Goal: Download file/media

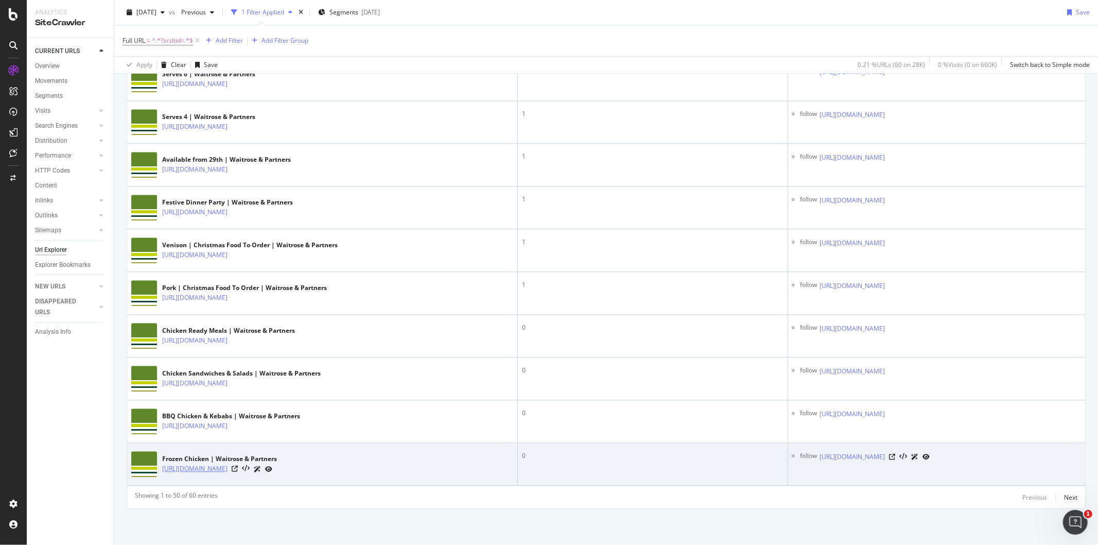
scroll to position [2476, 0]
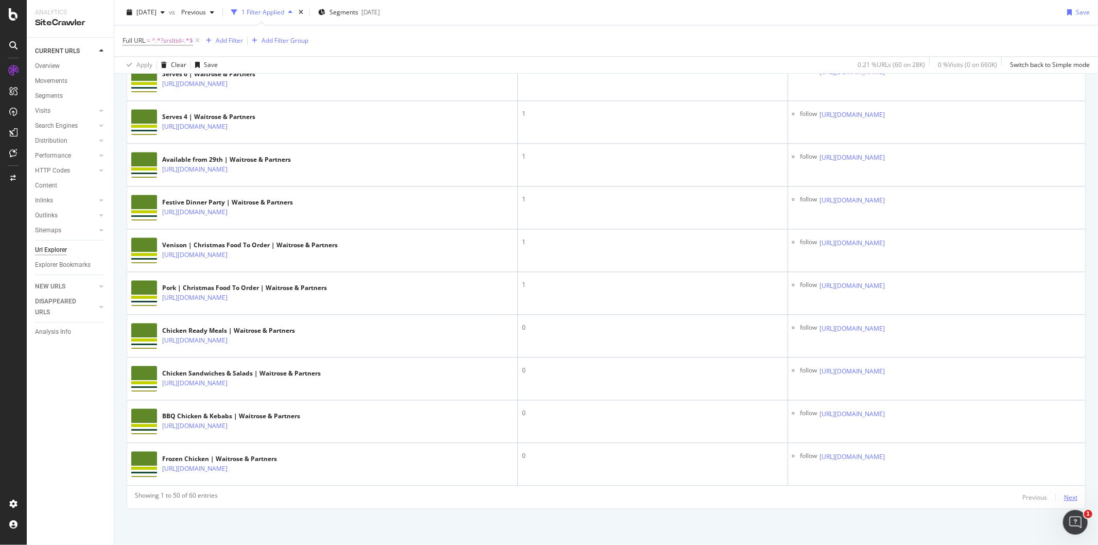
click at [1064, 497] on div "Next" at bounding box center [1070, 497] width 13 height 9
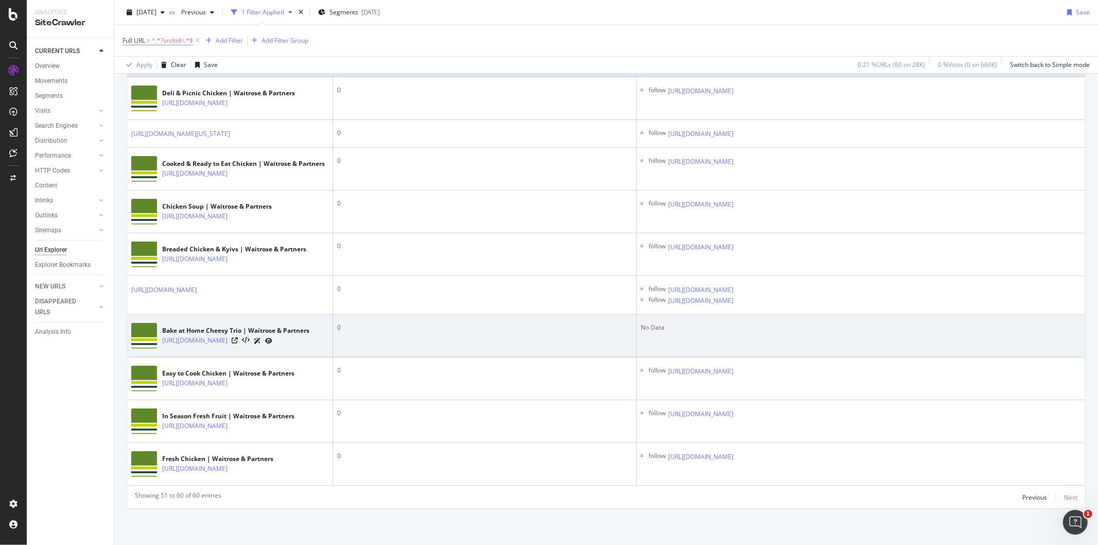
scroll to position [582, 0]
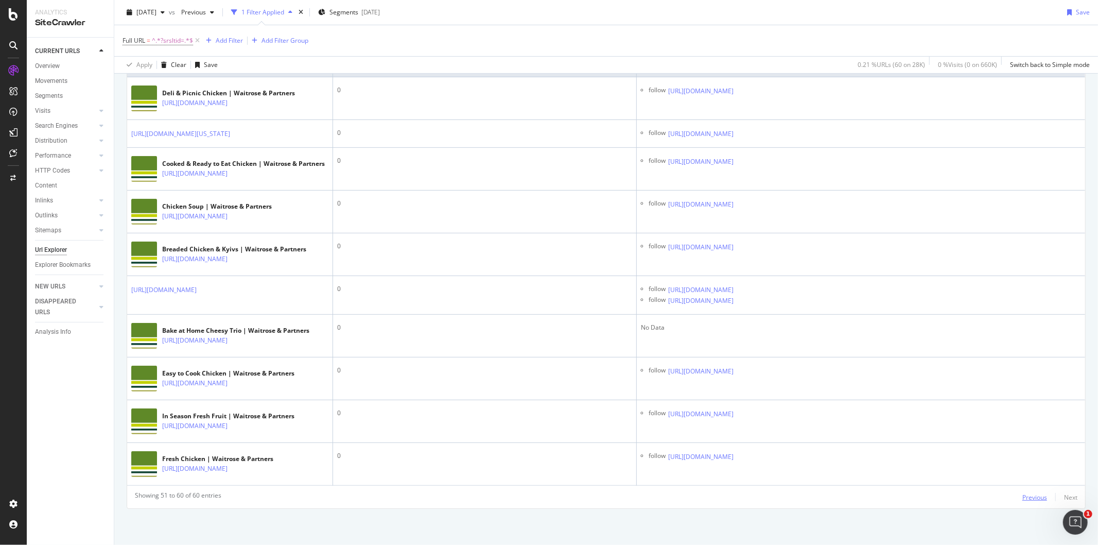
click at [1022, 501] on div "Previous" at bounding box center [1034, 497] width 25 height 9
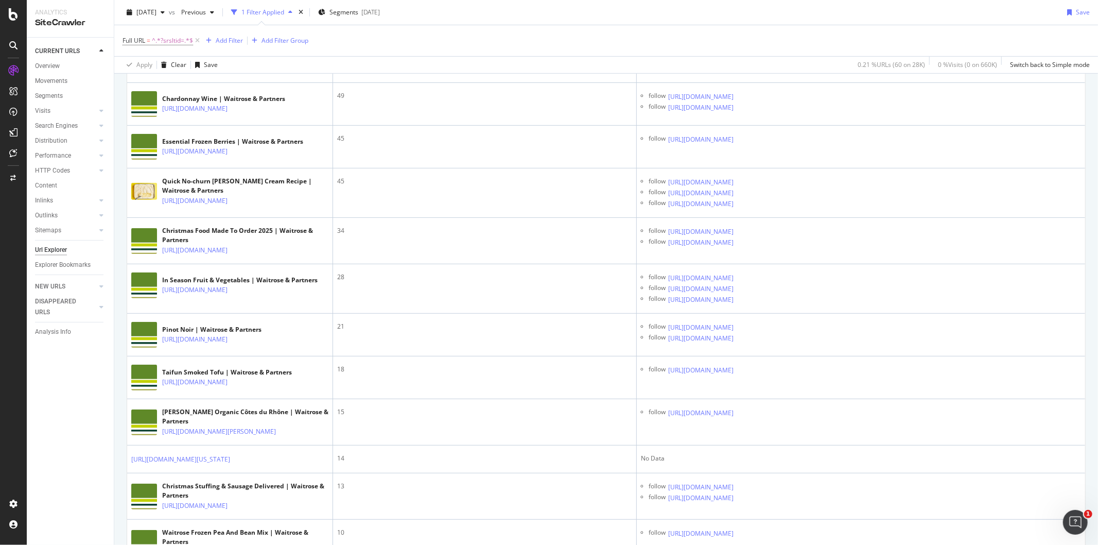
scroll to position [0, 0]
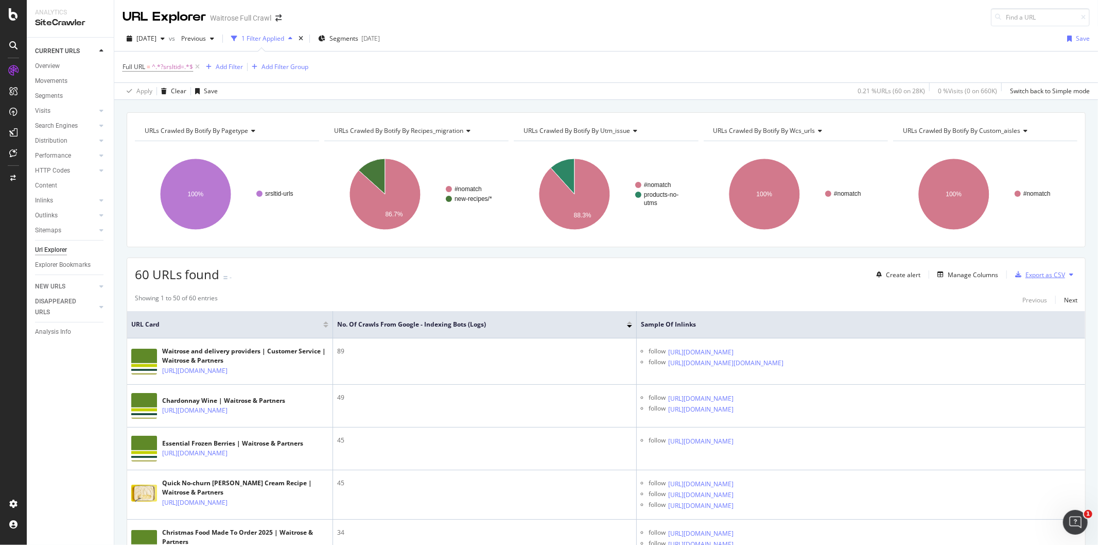
click at [1042, 277] on div "Export as CSV" at bounding box center [1045, 274] width 40 height 9
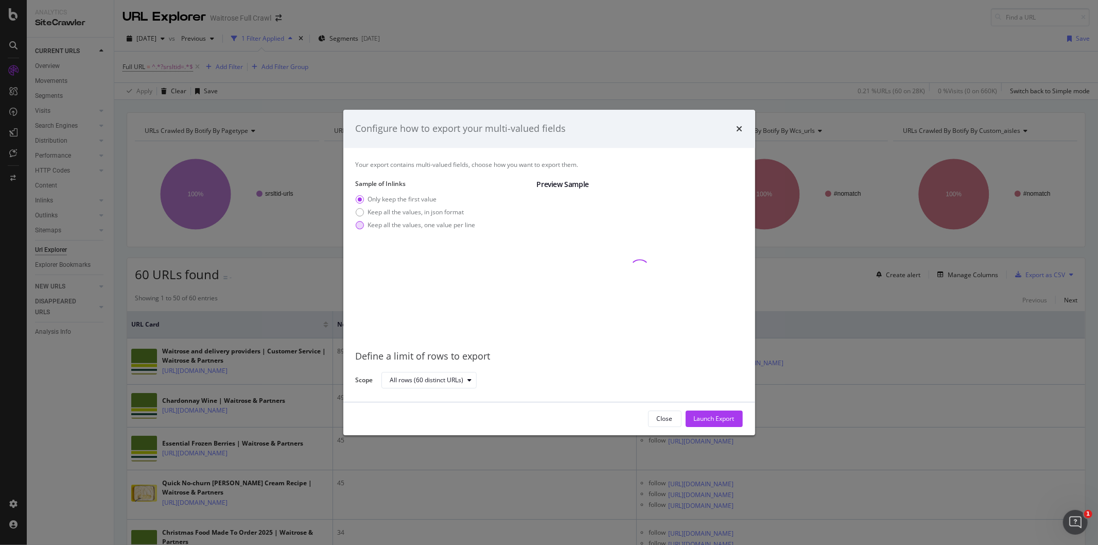
click at [361, 223] on div "modal" at bounding box center [360, 225] width 8 height 8
click at [733, 418] on div "Launch Export" at bounding box center [714, 418] width 41 height 9
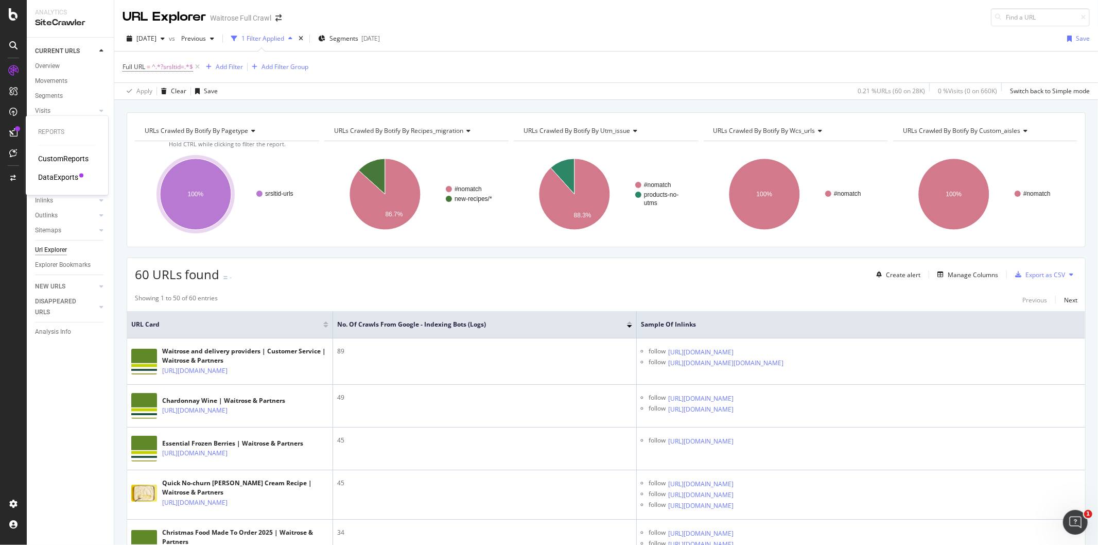
click at [19, 137] on div at bounding box center [13, 132] width 16 height 16
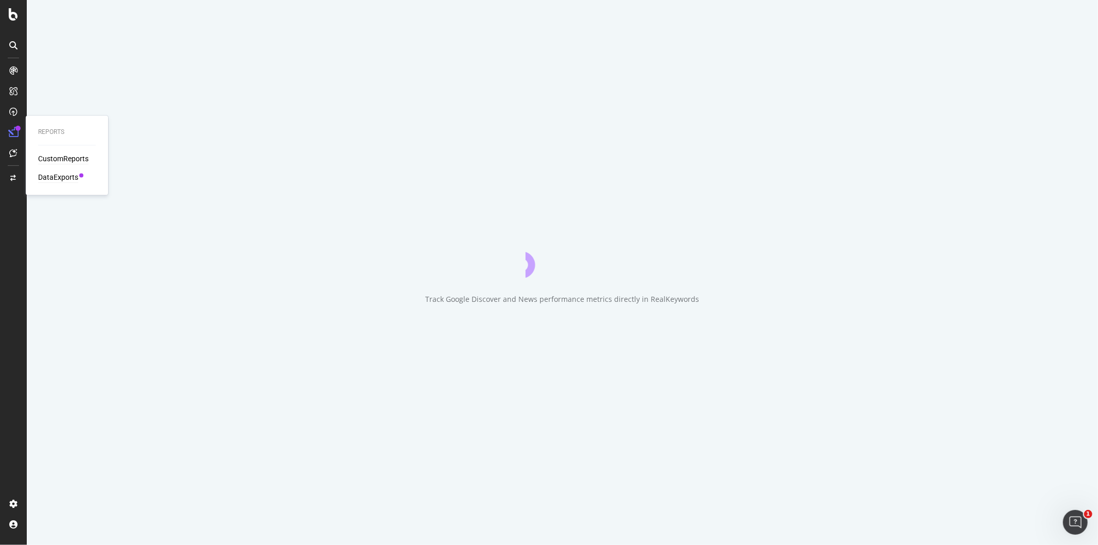
click at [63, 176] on div "DataExports" at bounding box center [58, 177] width 40 height 10
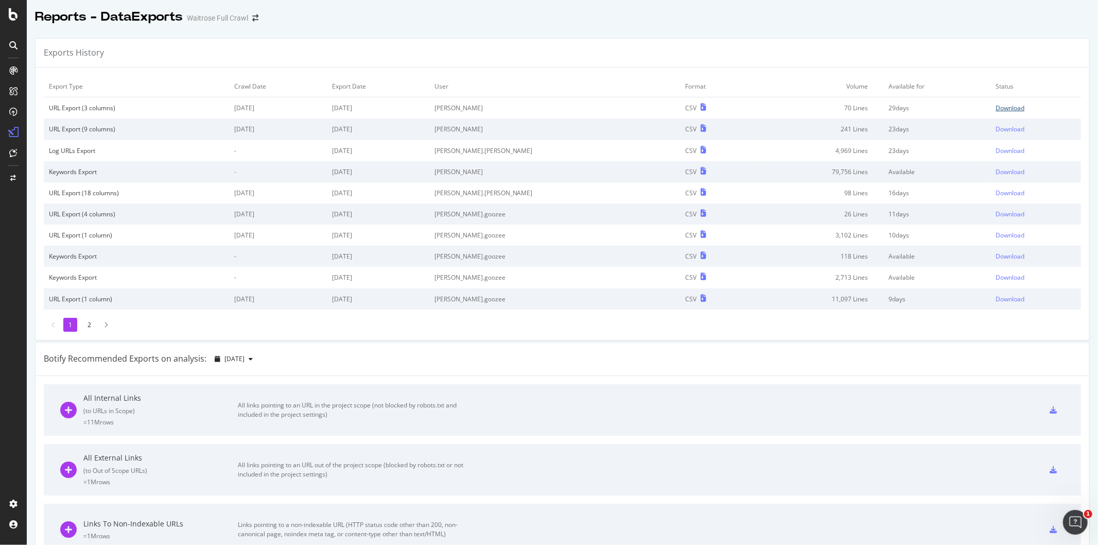
click at [996, 107] on div "Download" at bounding box center [1010, 107] width 29 height 9
